Goal: Information Seeking & Learning: Learn about a topic

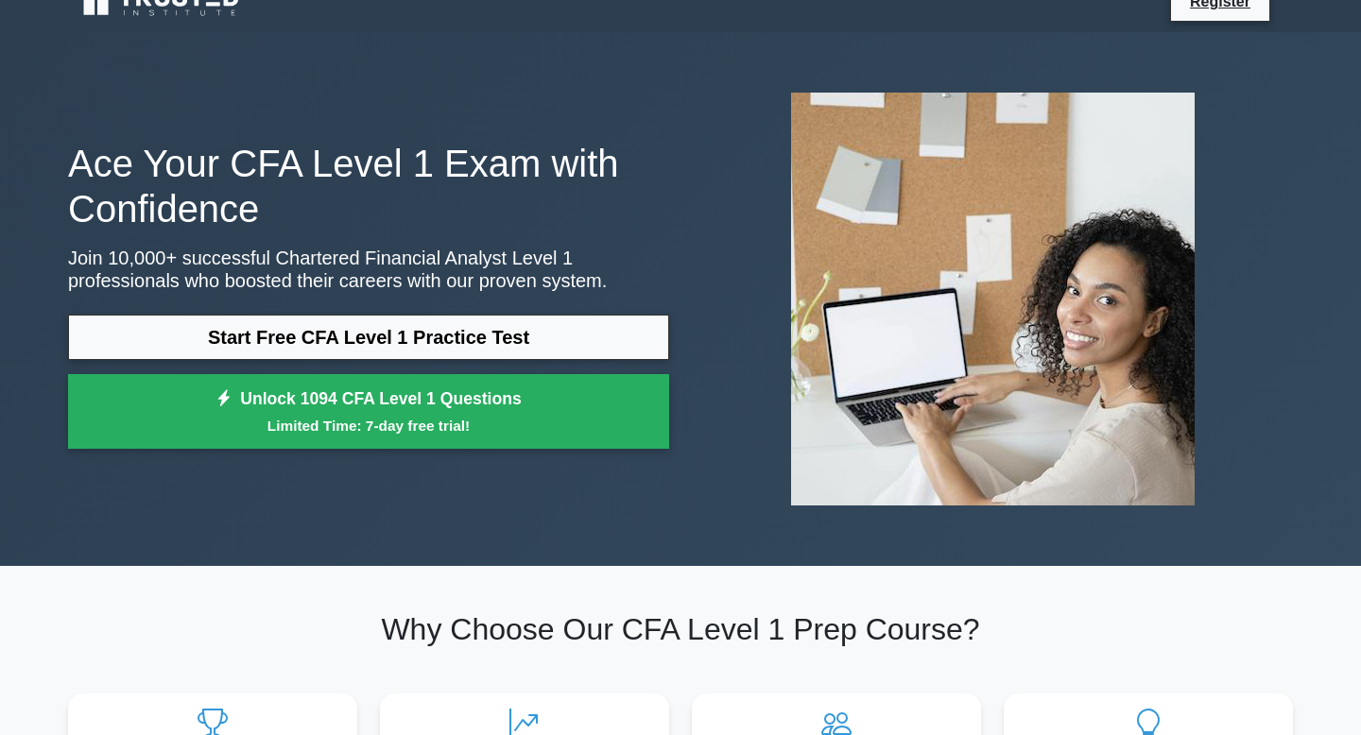
scroll to position [25, 0]
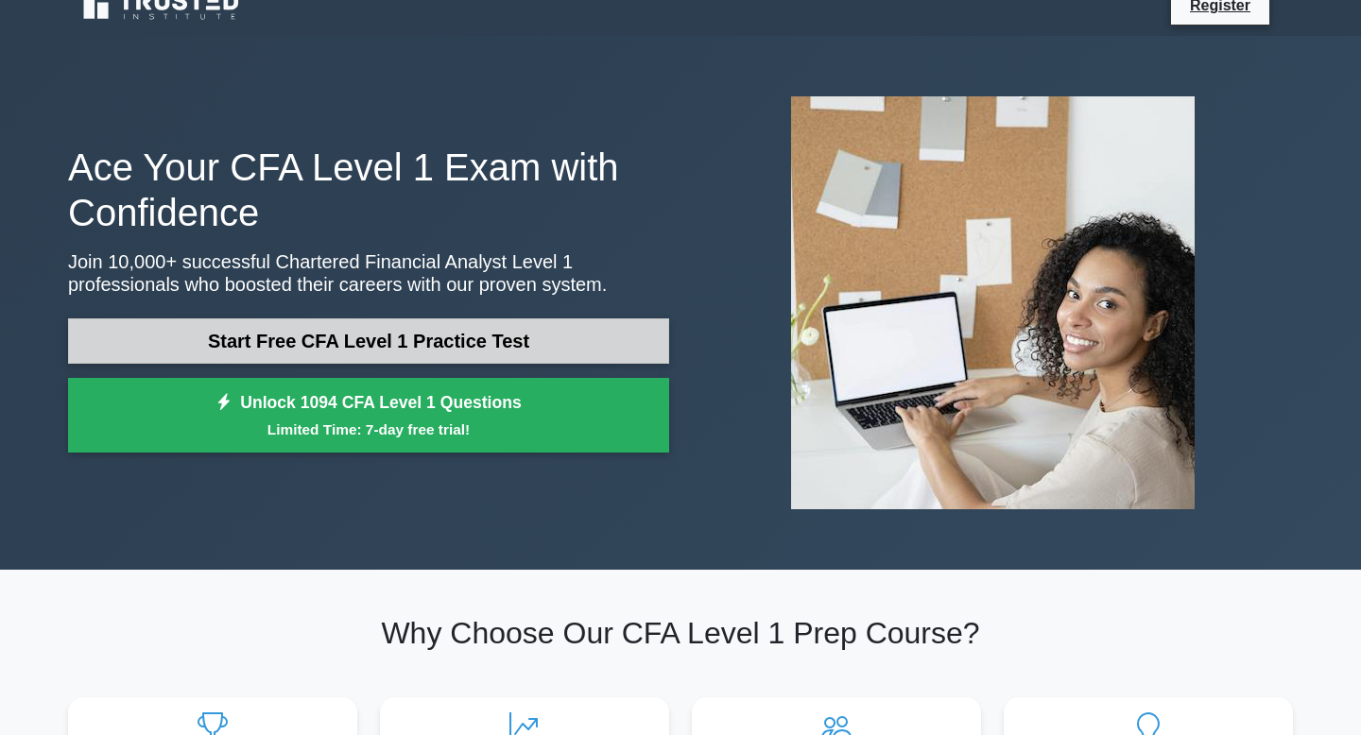
click at [365, 344] on link "Start Free CFA Level 1 Practice Test" at bounding box center [368, 340] width 601 height 45
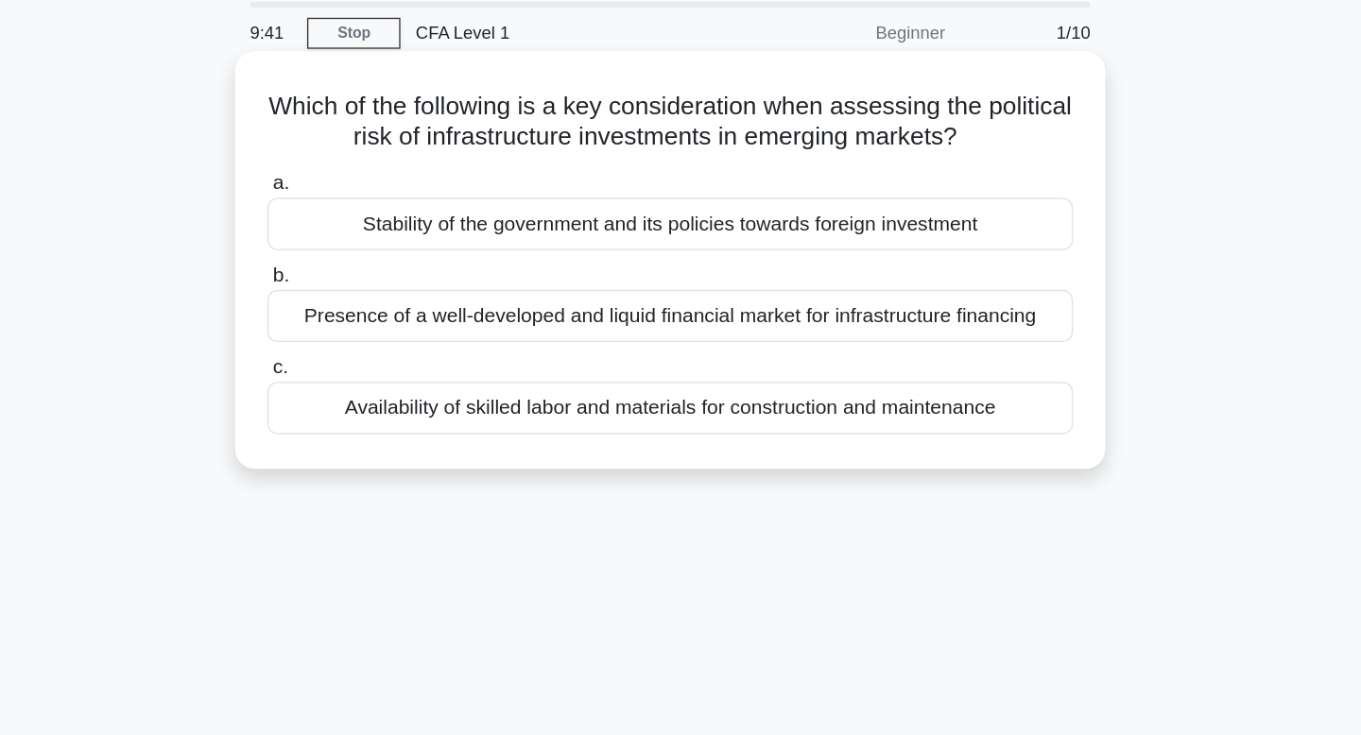
click at [727, 235] on div "Stability of the government and its policies towards foreign investment" at bounding box center [680, 237] width 612 height 40
click at [374, 213] on input "a. Stability of the government and its policies towards foreign investment" at bounding box center [374, 206] width 0 height 12
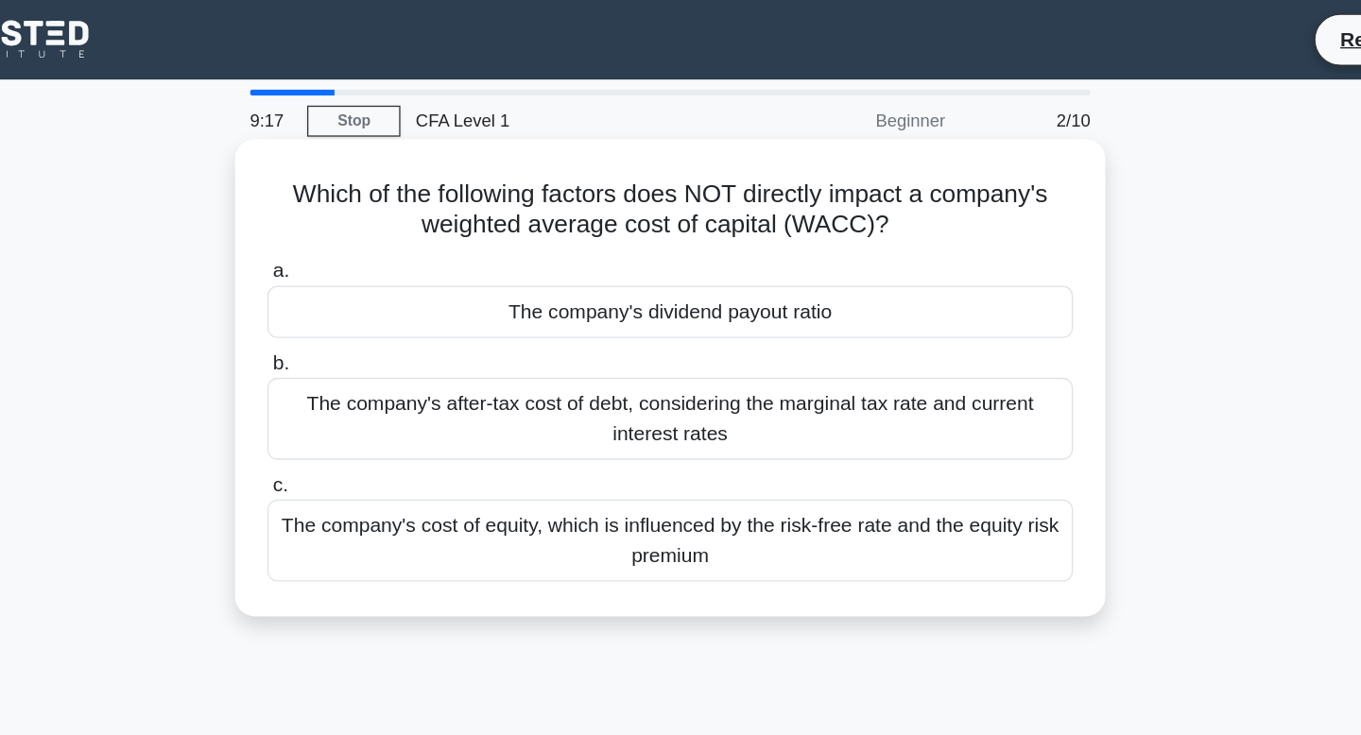
click at [778, 405] on div "The company's cost of equity, which is influenced by the risk-free rate and the…" at bounding box center [680, 411] width 612 height 62
click at [374, 375] on input "c. The company's cost of equity, which is influenced by the risk-free rate and …" at bounding box center [374, 369] width 0 height 12
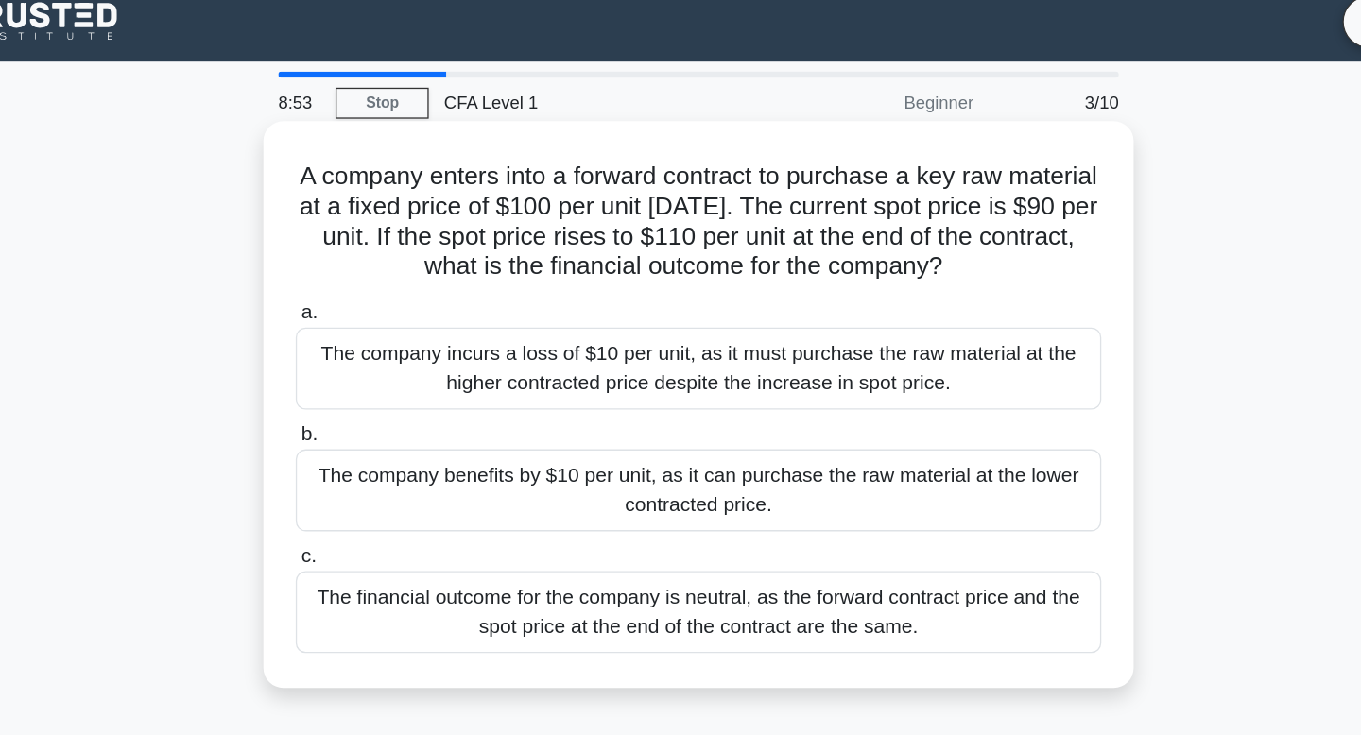
click at [736, 509] on div "The financial outcome for the company is neutral, as the forward contract price…" at bounding box center [680, 479] width 612 height 62
click at [374, 443] on input "c. The financial outcome for the company is neutral, as the forward contract pr…" at bounding box center [374, 437] width 0 height 12
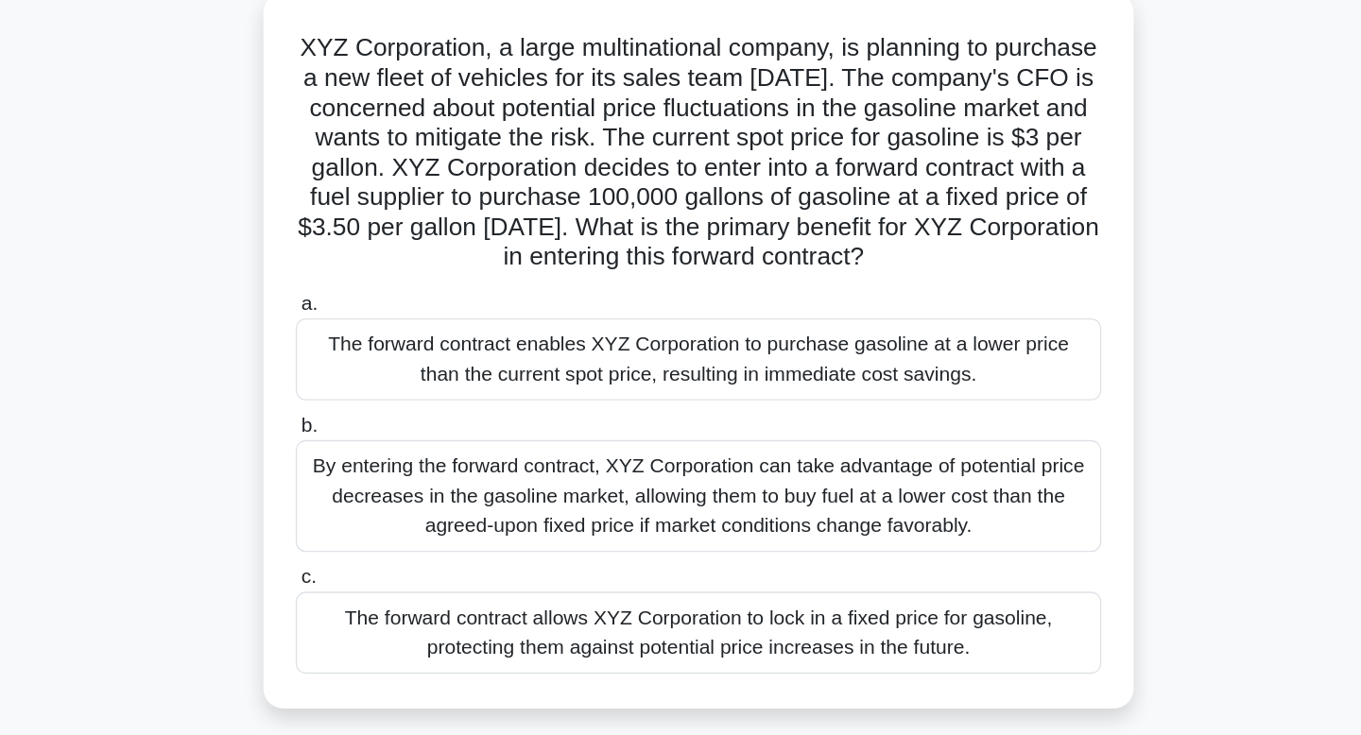
click at [750, 551] on label "c. The forward contract allows XYZ Corporation to lock in a fixed price for gas…" at bounding box center [680, 581] width 612 height 85
click at [374, 551] on input "c. The forward contract allows XYZ Corporation to lock in a fixed price for gas…" at bounding box center [374, 550] width 0 height 12
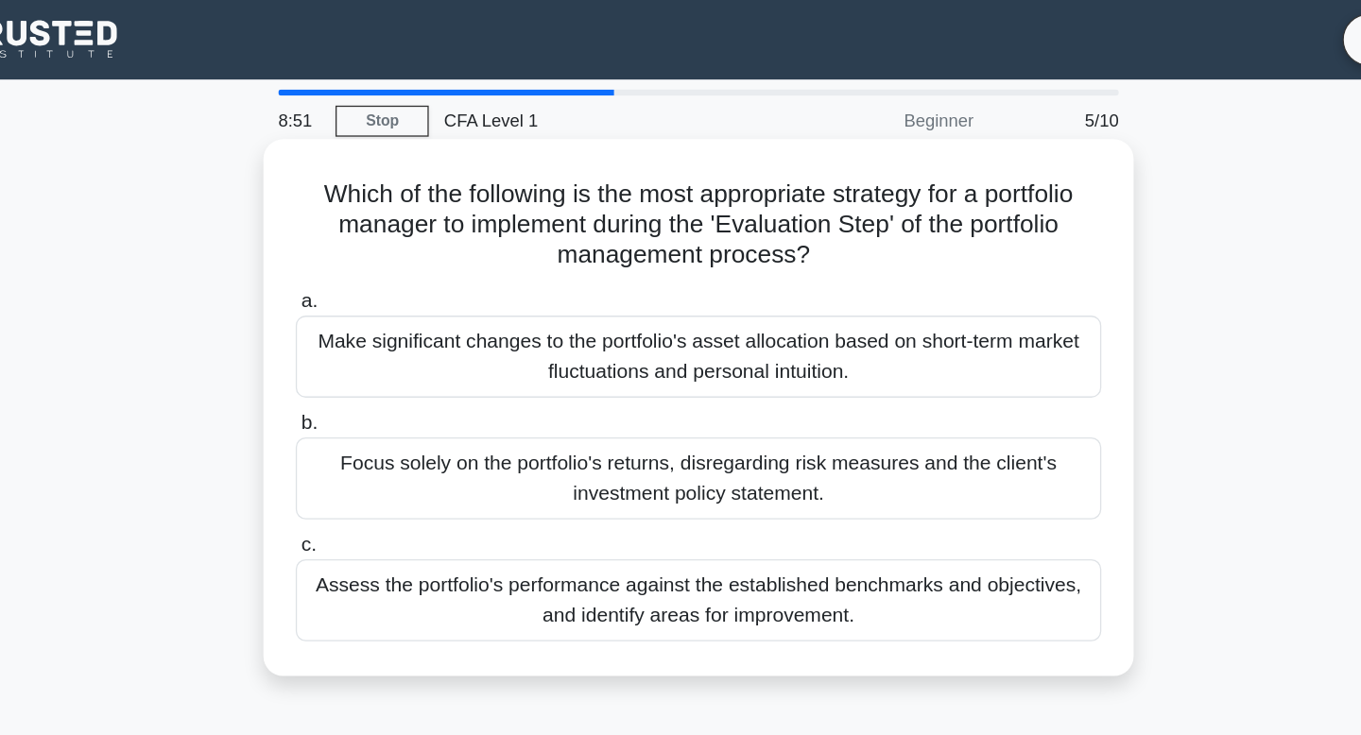
click at [752, 385] on div "Focus solely on the portfolio's returns, disregarding risk measures and the cli…" at bounding box center [680, 364] width 612 height 62
click at [374, 328] on input "b. Focus solely on the portfolio's returns, disregarding risk measures and the …" at bounding box center [374, 322] width 0 height 12
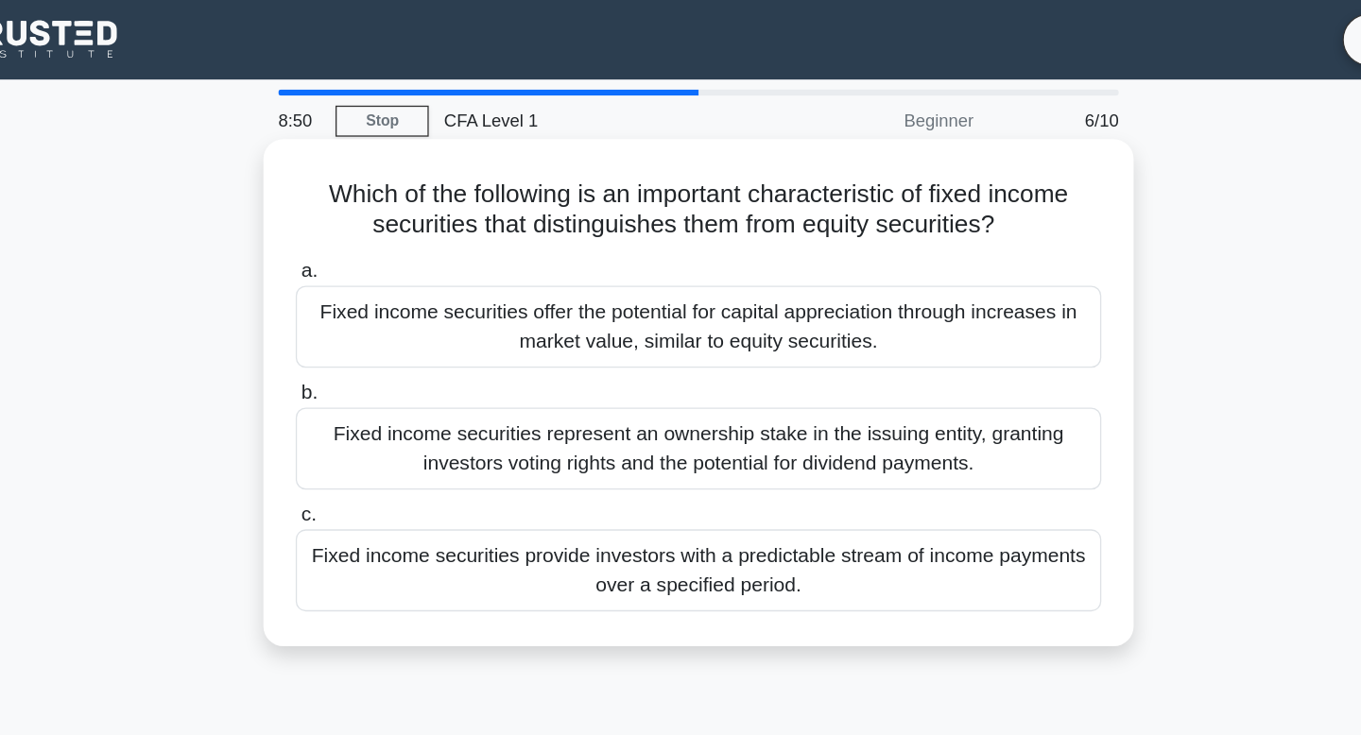
click at [751, 391] on label "c. Fixed income securities provide investors with a predictable stream of incom…" at bounding box center [680, 422] width 612 height 85
click at [374, 391] on input "c. Fixed income securities provide investors with a predictable stream of incom…" at bounding box center [374, 391] width 0 height 12
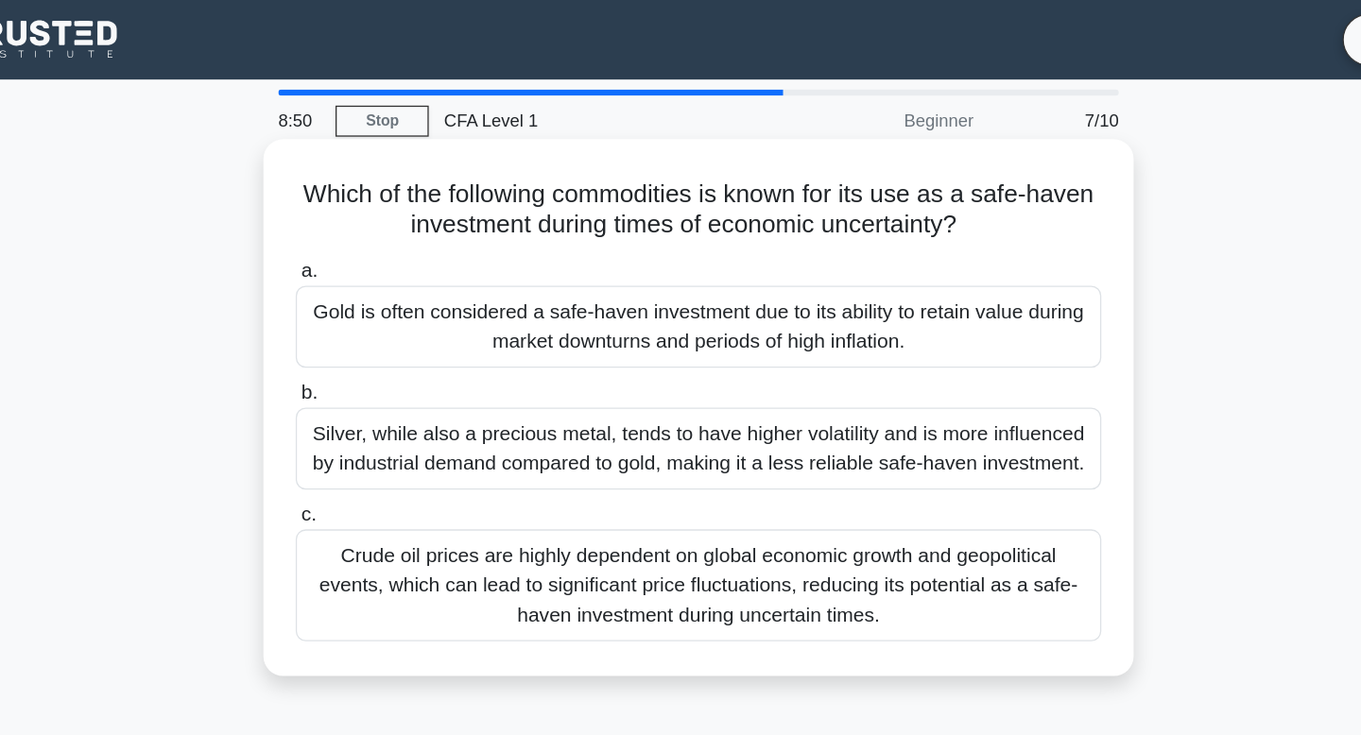
click at [751, 446] on div "Crude oil prices are highly dependent on global economic growth and geopolitica…" at bounding box center [680, 444] width 612 height 85
click at [374, 398] on input "c. Crude oil prices are highly dependent on global economic growth and geopolit…" at bounding box center [374, 391] width 0 height 12
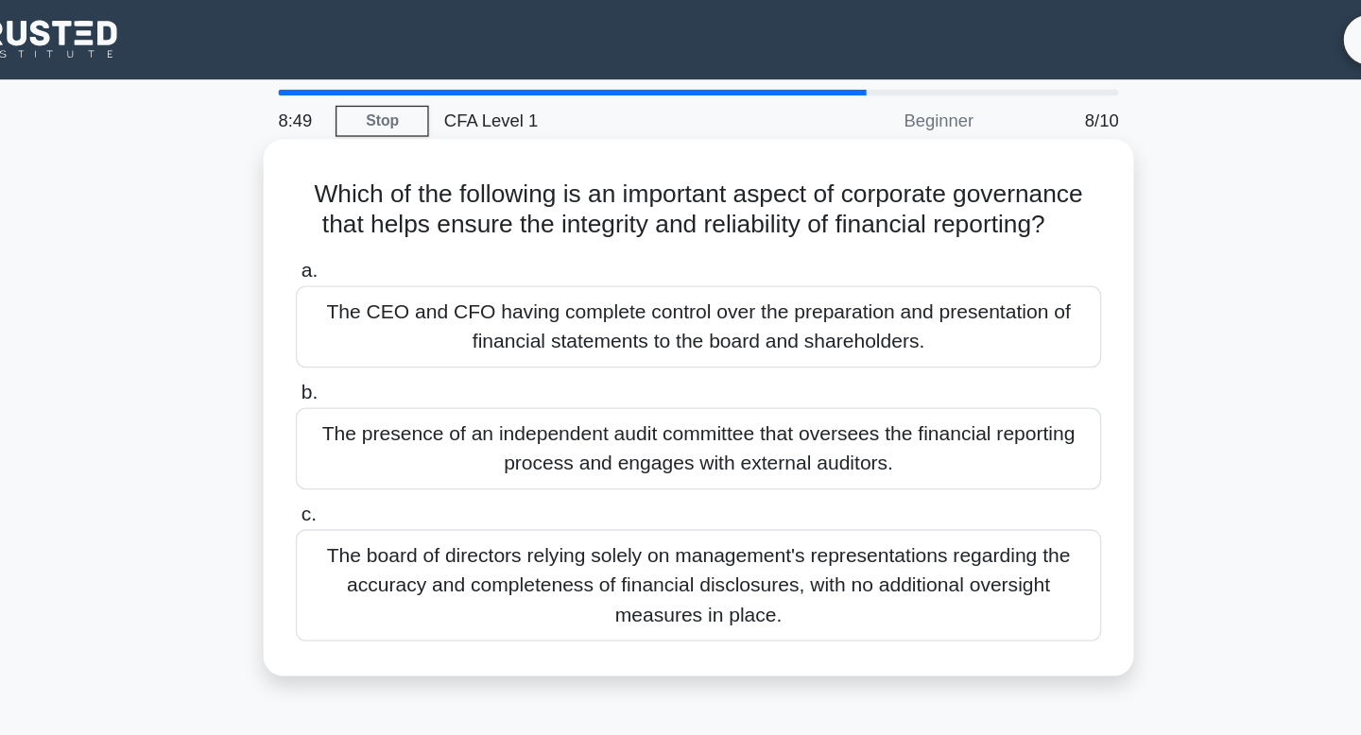
click at [792, 230] on div "The CEO and CFO having complete control over the preparation and presentation o…" at bounding box center [680, 248] width 612 height 62
click at [374, 213] on input "a. The CEO and CFO having complete control over the preparation and presentatio…" at bounding box center [374, 206] width 0 height 12
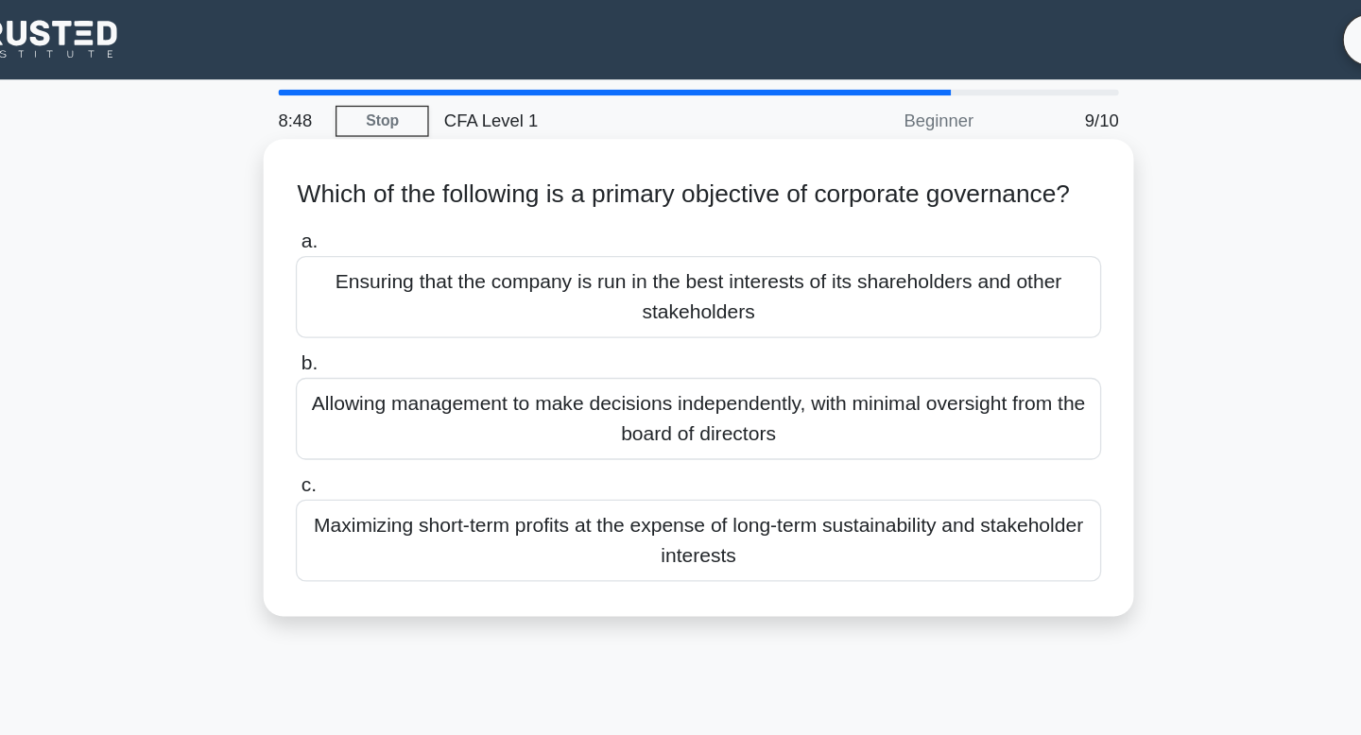
click at [794, 320] on div "Allowing management to make decisions independently, with minimal oversight fro…" at bounding box center [680, 318] width 612 height 62
click at [374, 283] on input "b. Allowing management to make decisions independently, with minimal oversight …" at bounding box center [374, 276] width 0 height 12
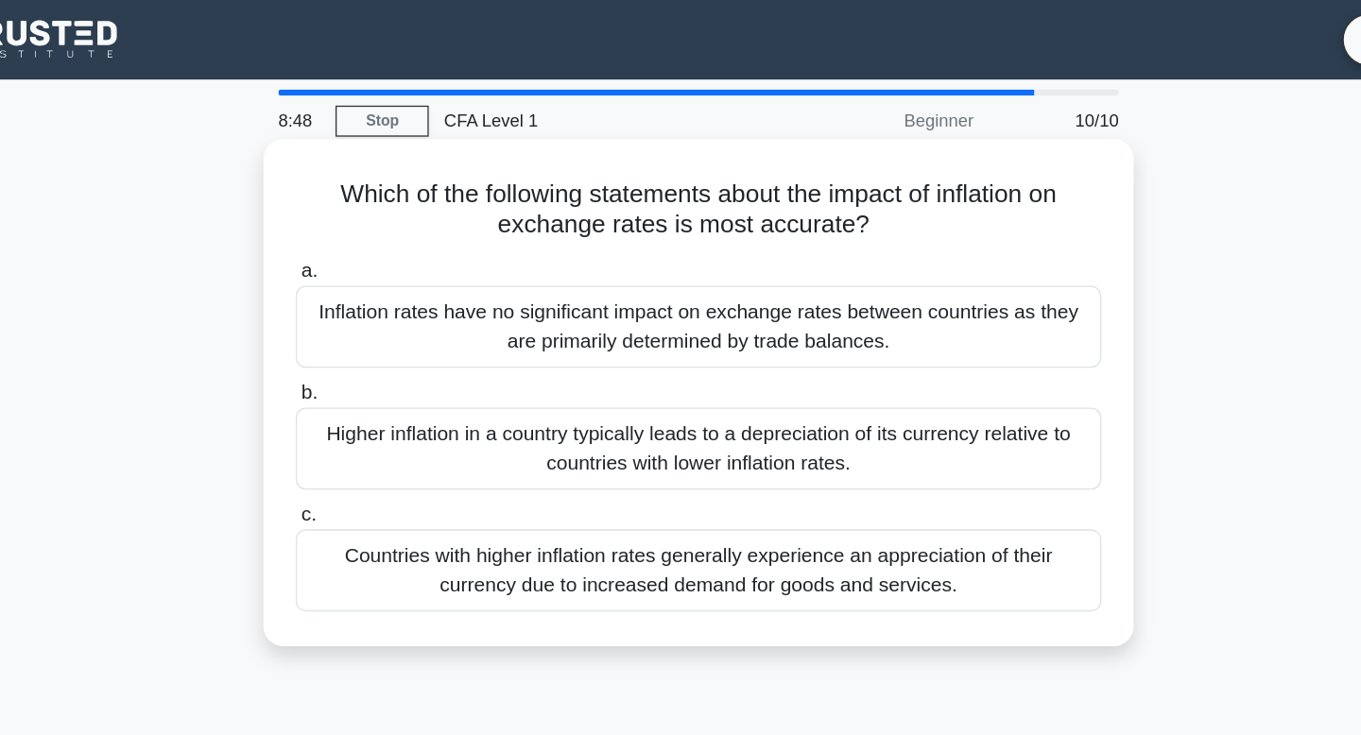
click at [788, 410] on div "Countries with higher inflation rates generally experience an appreciation of t…" at bounding box center [680, 433] width 612 height 62
click at [374, 398] on input "c. Countries with higher inflation rates generally experience an appreciation o…" at bounding box center [374, 391] width 0 height 12
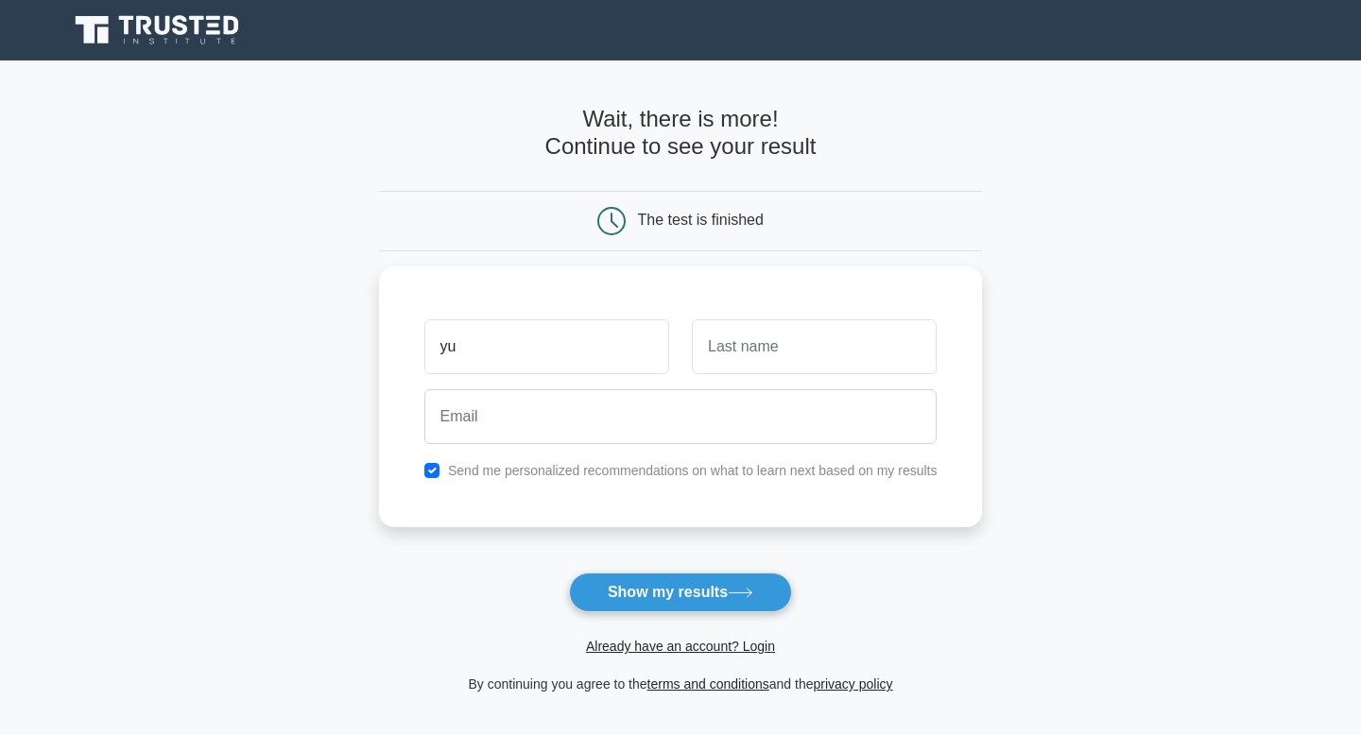
type input "y"
click at [733, 595] on icon at bounding box center [741, 593] width 26 height 10
type input "lala"
click at [797, 297] on div "lala Send me personalized recommendations on what to learn next based on my res…" at bounding box center [681, 392] width 604 height 261
click at [791, 338] on input "text" at bounding box center [814, 342] width 245 height 55
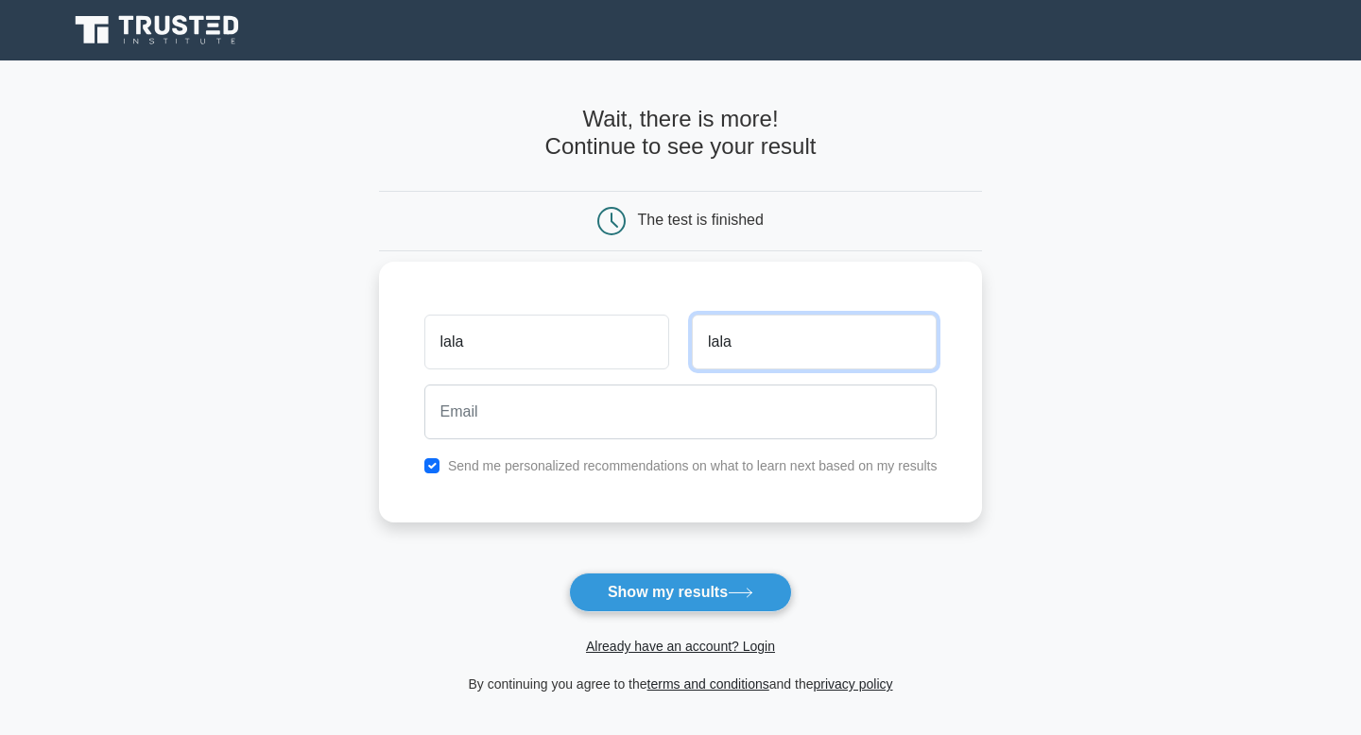
type input "lala"
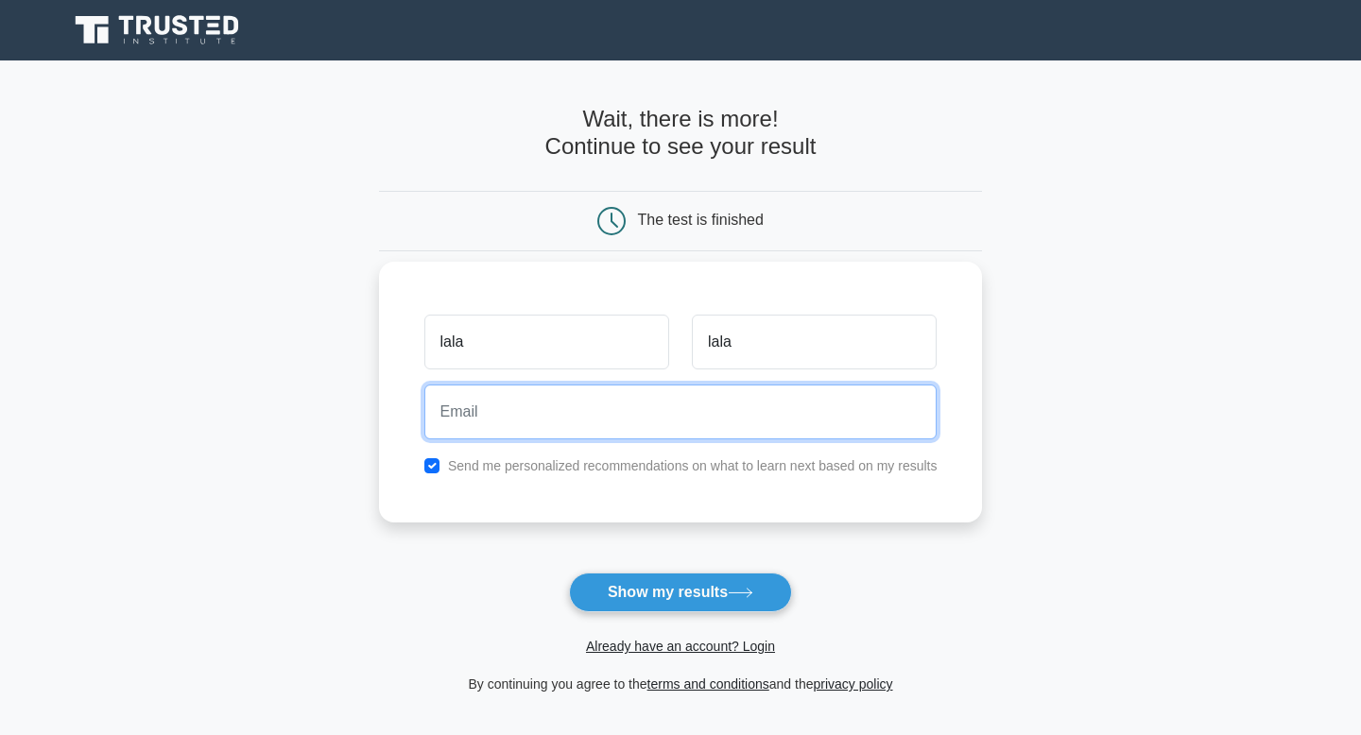
click at [707, 410] on input "email" at bounding box center [680, 412] width 513 height 55
type input "ydua2306@gmail.com"
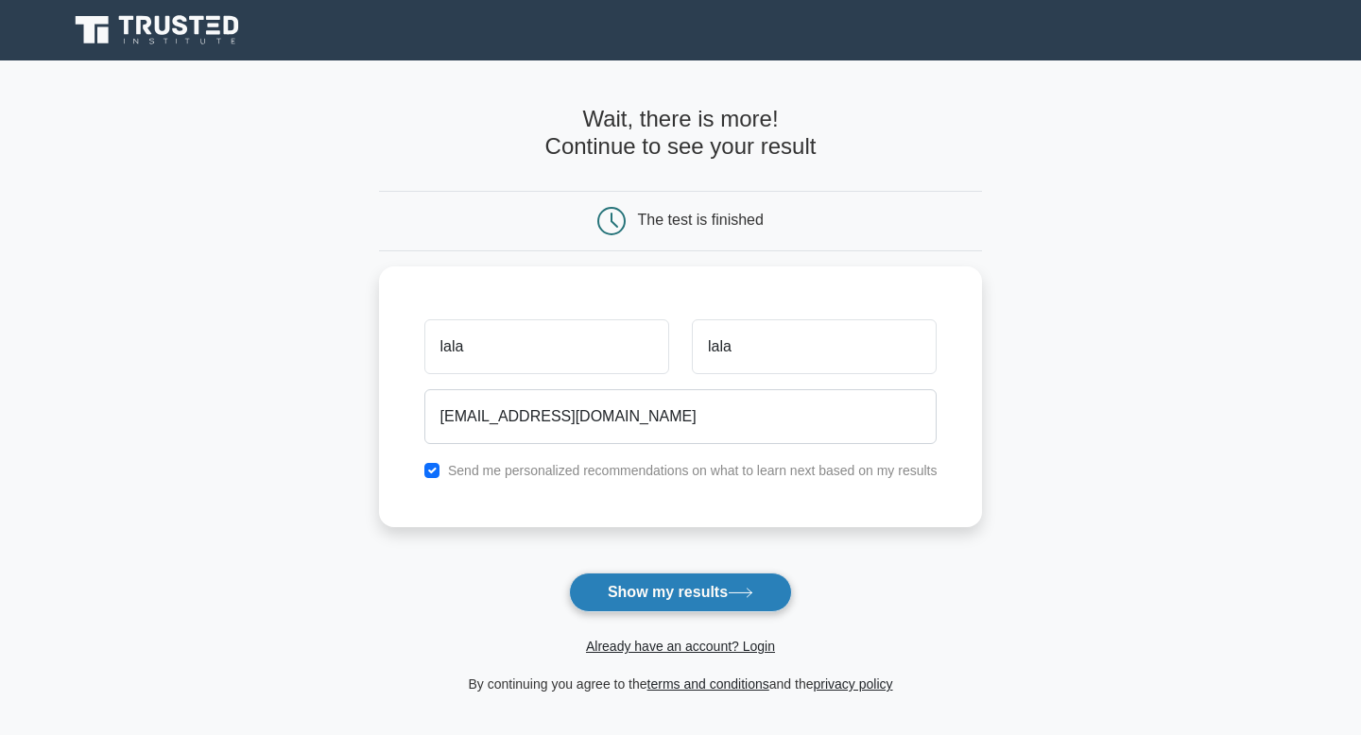
click at [651, 590] on button "Show my results" at bounding box center [680, 593] width 223 height 40
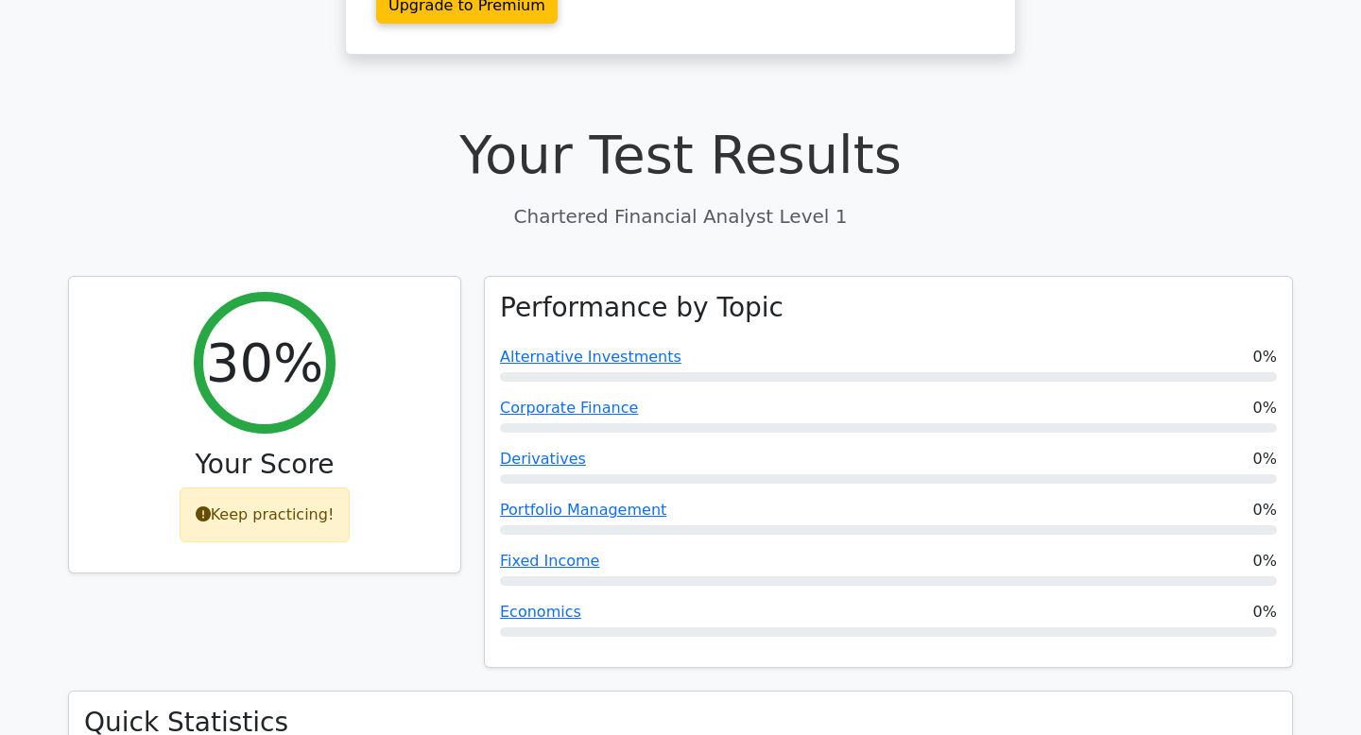
scroll to position [435, 0]
